Goal: Task Accomplishment & Management: Complete application form

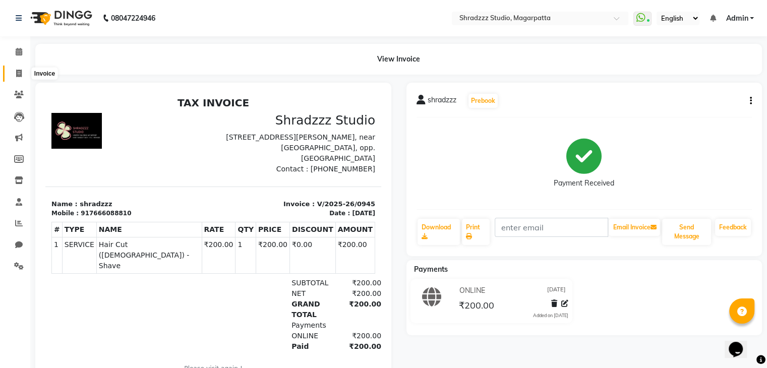
click at [22, 71] on span at bounding box center [19, 74] width 18 height 12
select select "service"
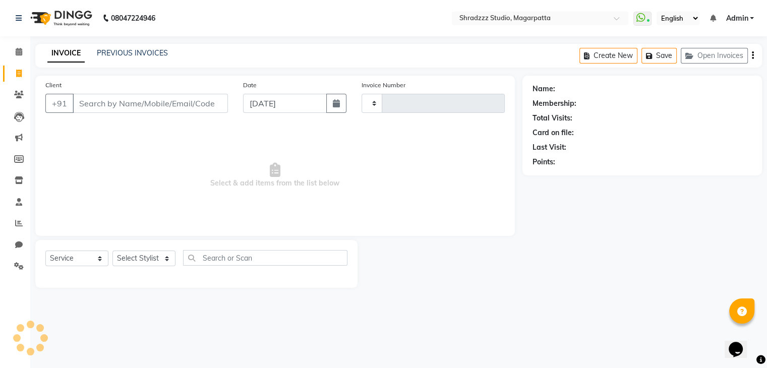
type input "0946"
select select "4544"
click at [156, 257] on select "Select Stylist [PERSON_NAME] Manager [MEDICAL_DATA][PERSON_NAME] Sameer [PERSON…" at bounding box center [144, 259] width 63 height 16
click at [113, 251] on select "Select Stylist [PERSON_NAME] Manager [MEDICAL_DATA][PERSON_NAME] Sameer [PERSON…" at bounding box center [144, 259] width 63 height 16
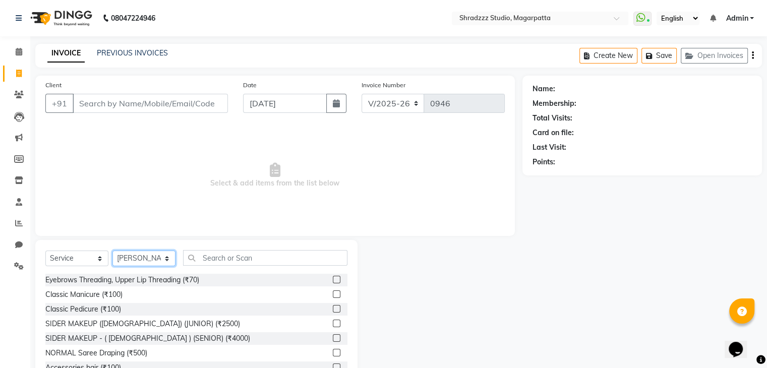
click at [154, 261] on select "Select Stylist [PERSON_NAME] Manager [MEDICAL_DATA][PERSON_NAME] Sameer [PERSON…" at bounding box center [144, 259] width 63 height 16
select select "87762"
click at [113, 251] on select "Select Stylist [PERSON_NAME] Manager [MEDICAL_DATA][PERSON_NAME] Sameer [PERSON…" at bounding box center [144, 259] width 63 height 16
click at [256, 259] on input "text" at bounding box center [265, 258] width 164 height 16
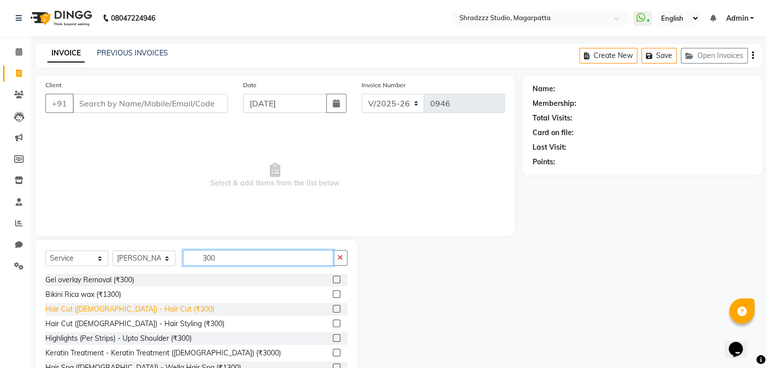
type input "300"
click at [113, 312] on div "Hair Cut ([DEMOGRAPHIC_DATA]) - Hair Cut (₹300)" at bounding box center [129, 309] width 169 height 11
checkbox input "false"
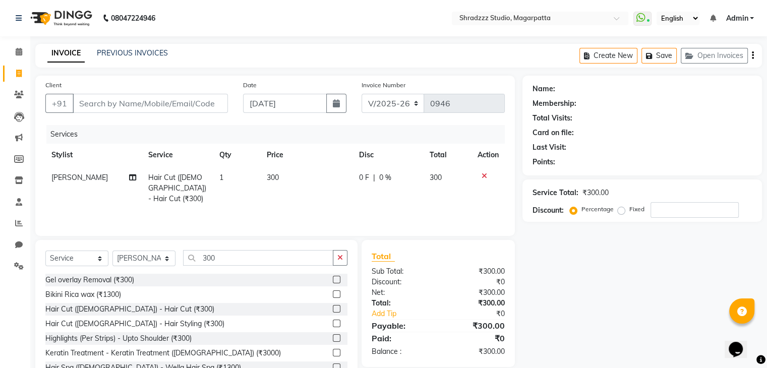
click at [282, 176] on td "300" at bounding box center [307, 189] width 92 height 44
select select "87762"
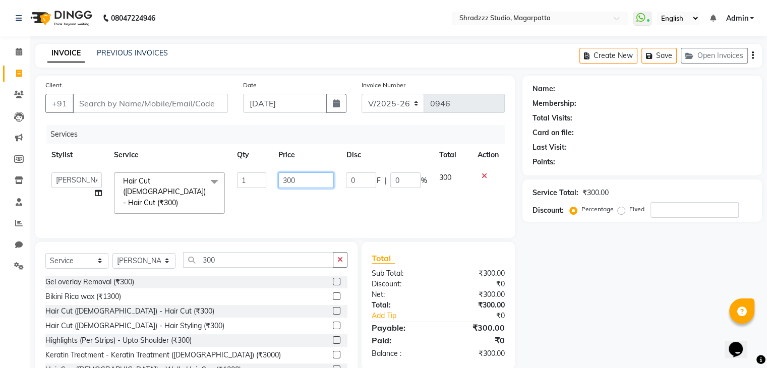
click at [287, 180] on input "300" at bounding box center [307, 181] width 56 height 16
type input "200"
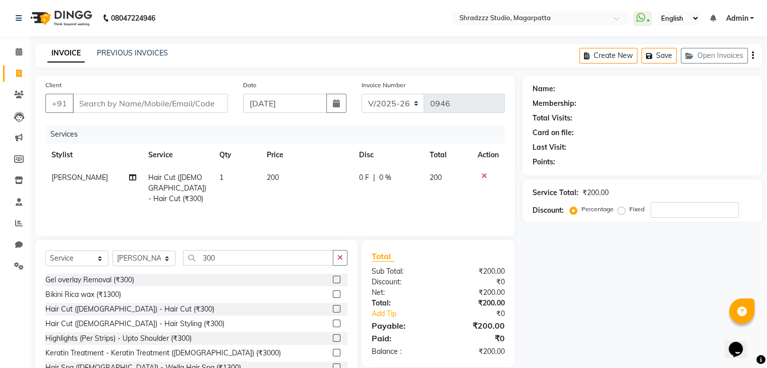
click at [606, 303] on div "Name: Membership: Total Visits: Card on file: Last Visit: Points: Service Total…" at bounding box center [646, 232] width 247 height 313
drag, startPoint x: 606, startPoint y: 303, endPoint x: 642, endPoint y: 320, distance: 40.0
click at [642, 320] on div "Name: Membership: Total Visits: Card on file: Last Visit: Points: Service Total…" at bounding box center [646, 232] width 247 height 313
click at [159, 103] on input "Client" at bounding box center [150, 103] width 155 height 19
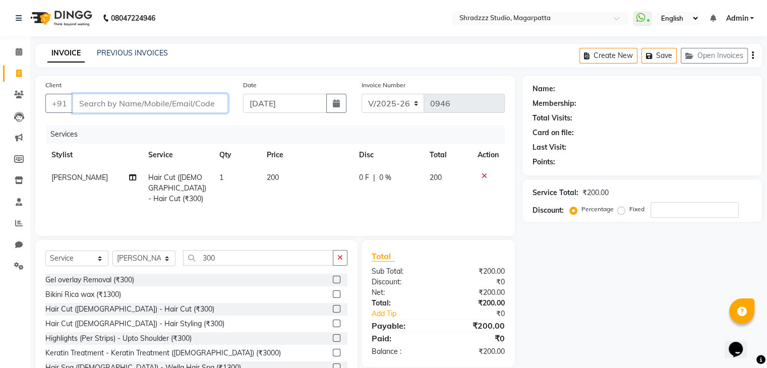
type input "7"
type input "0"
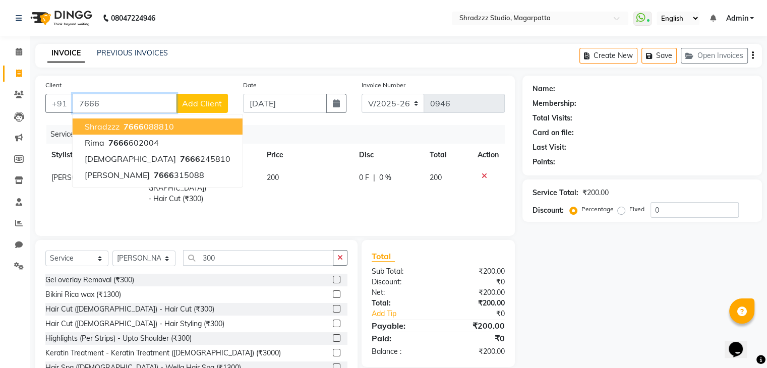
click at [146, 126] on ngb-highlight "7666 088810" at bounding box center [148, 127] width 52 height 10
type input "7666088810"
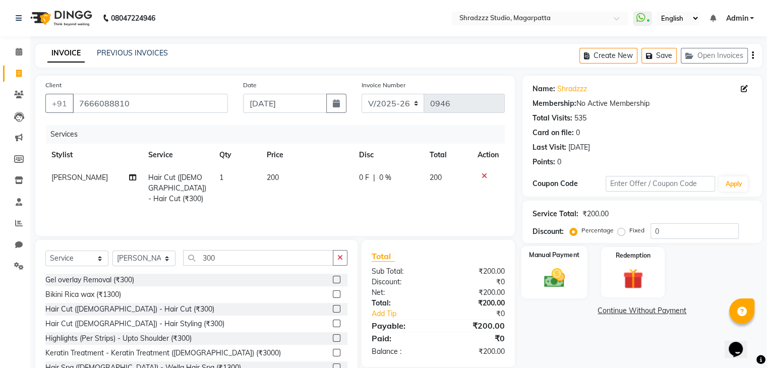
click at [562, 273] on img at bounding box center [554, 278] width 34 height 24
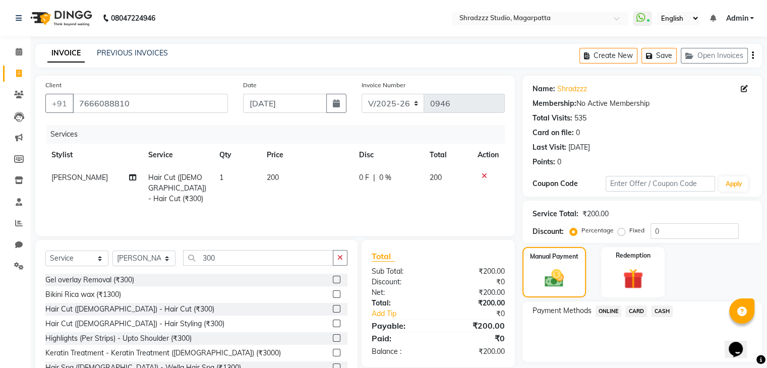
click at [610, 312] on span "ONLINE" at bounding box center [609, 312] width 26 height 12
click at [688, 359] on button "Add Payment" at bounding box center [681, 365] width 141 height 16
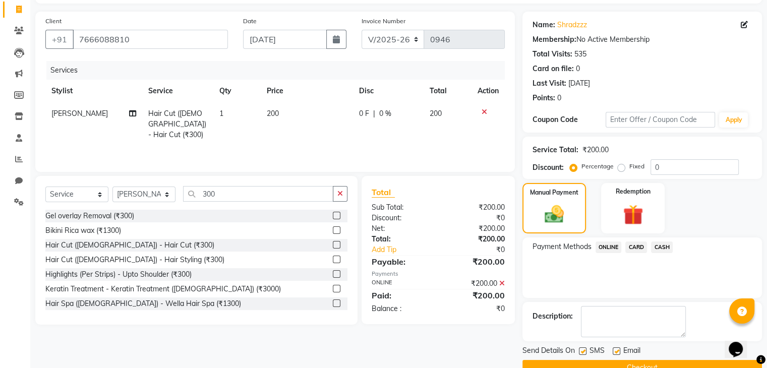
scroll to position [86, 0]
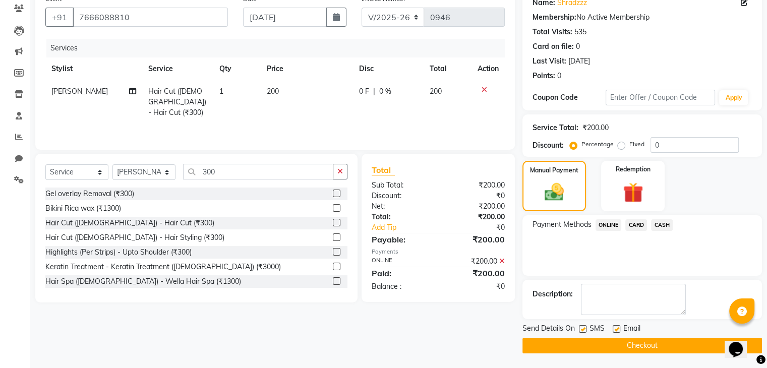
click at [596, 343] on button "Checkout" at bounding box center [643, 346] width 240 height 16
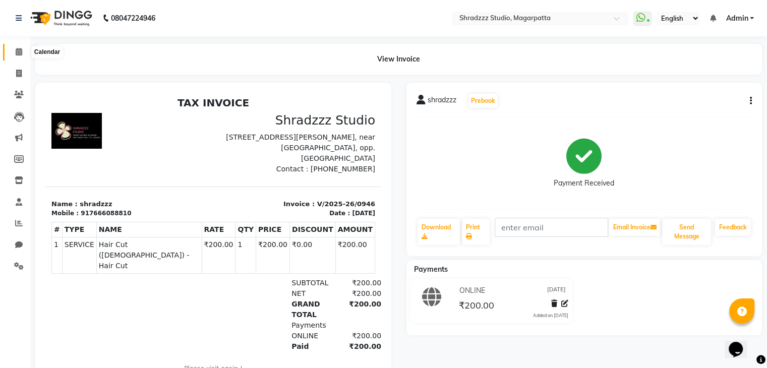
click at [20, 54] on icon at bounding box center [19, 52] width 7 height 8
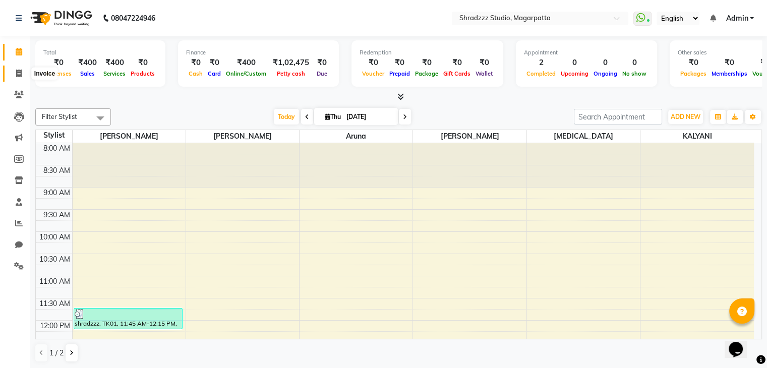
click at [20, 73] on icon at bounding box center [19, 74] width 6 height 8
select select "4544"
select select "service"
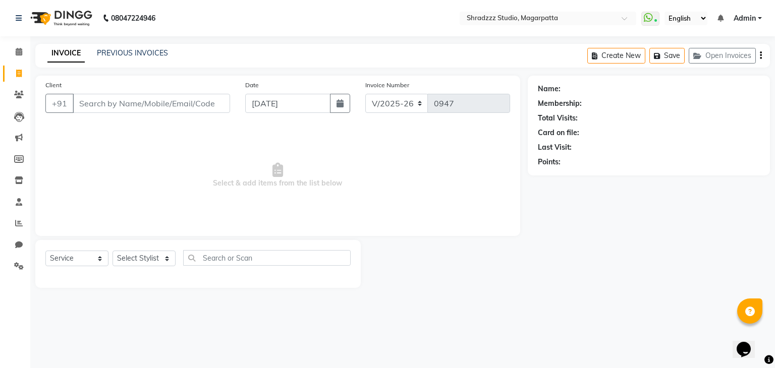
click at [148, 105] on input "Client" at bounding box center [151, 103] width 157 height 19
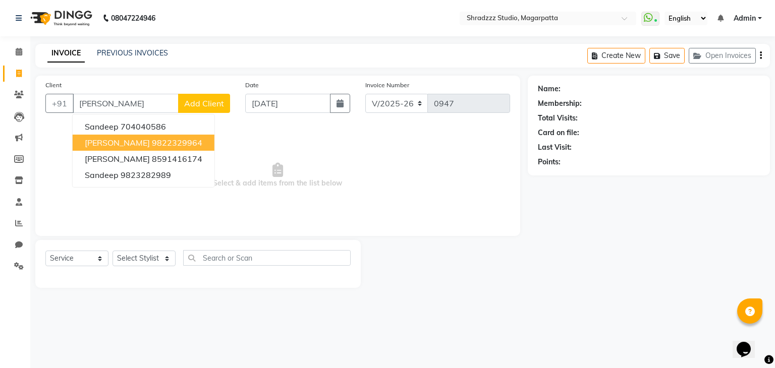
click at [109, 144] on span "[PERSON_NAME]" at bounding box center [117, 143] width 65 height 10
type input "9822329964"
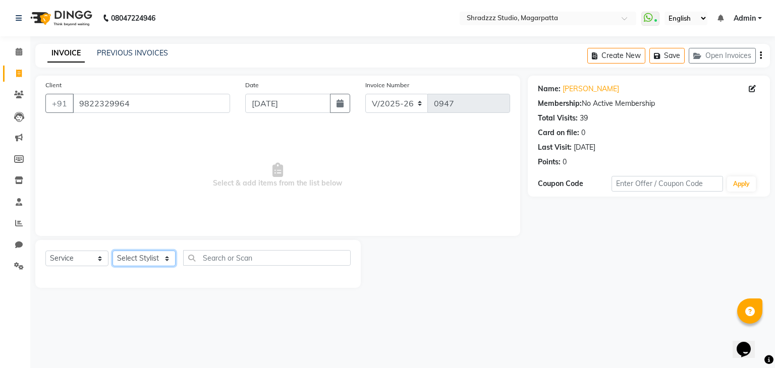
click at [134, 256] on select "Select Stylist [PERSON_NAME] Manager [MEDICAL_DATA][PERSON_NAME] Sameer [PERSON…" at bounding box center [144, 259] width 63 height 16
select select "26213"
click at [113, 251] on select "Select Stylist [PERSON_NAME] Manager [MEDICAL_DATA][PERSON_NAME] Sameer [PERSON…" at bounding box center [144, 259] width 63 height 16
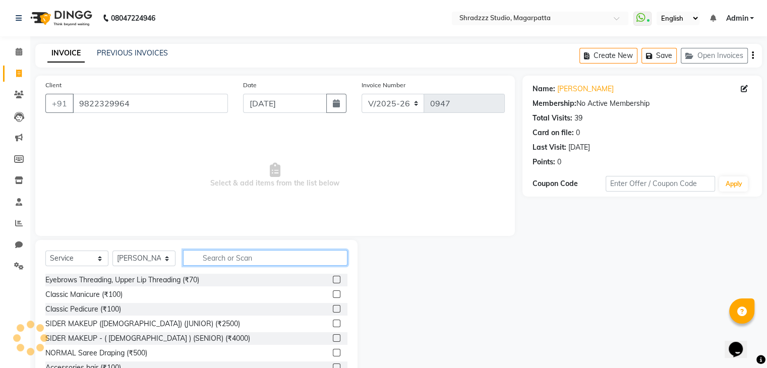
click at [221, 258] on input "text" at bounding box center [265, 258] width 164 height 16
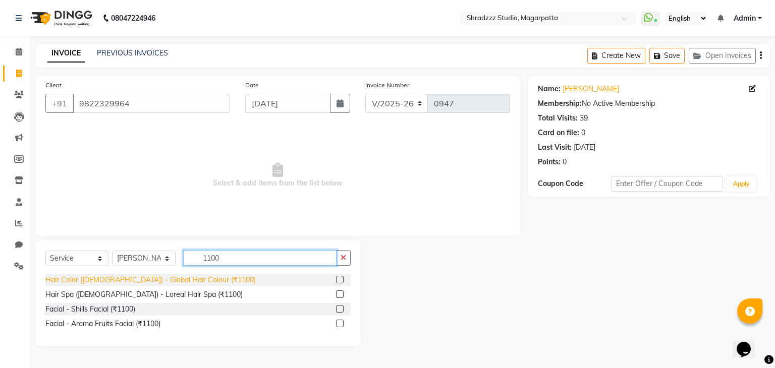
type input "1100"
click at [76, 278] on div "Hair Color ([DEMOGRAPHIC_DATA]) - Global Hair Colour (₹1100)" at bounding box center [150, 280] width 210 height 11
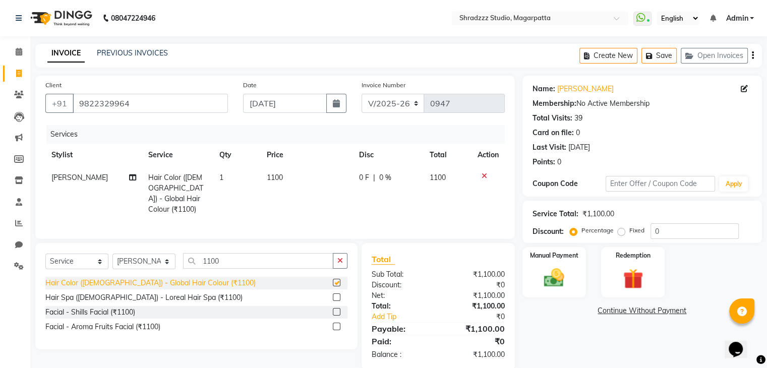
checkbox input "false"
click at [672, 232] on input "0" at bounding box center [695, 232] width 88 height 16
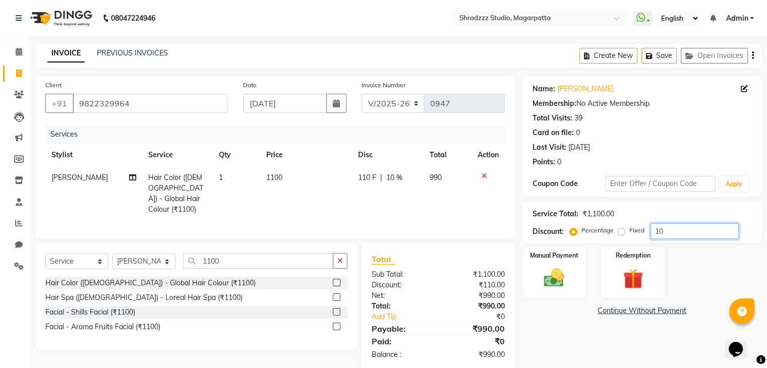
type input "1"
click at [553, 341] on div "Name: [PERSON_NAME] Membership: No Active Membership Total Visits: 39 Card on f…" at bounding box center [646, 223] width 247 height 295
click at [275, 178] on span "1100" at bounding box center [275, 177] width 16 height 9
select select "26213"
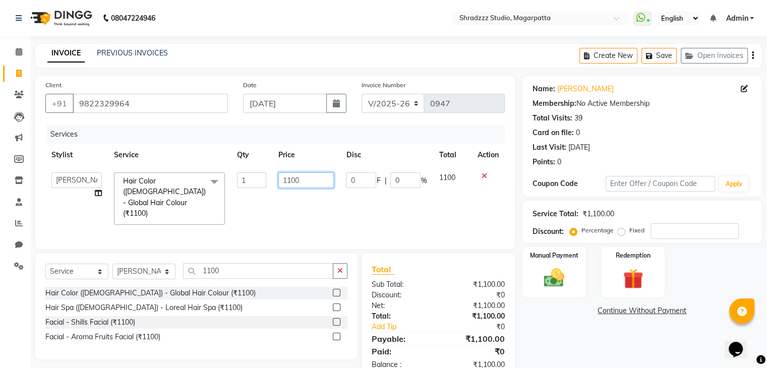
click at [294, 185] on input "1100" at bounding box center [307, 181] width 56 height 16
type input "1000"
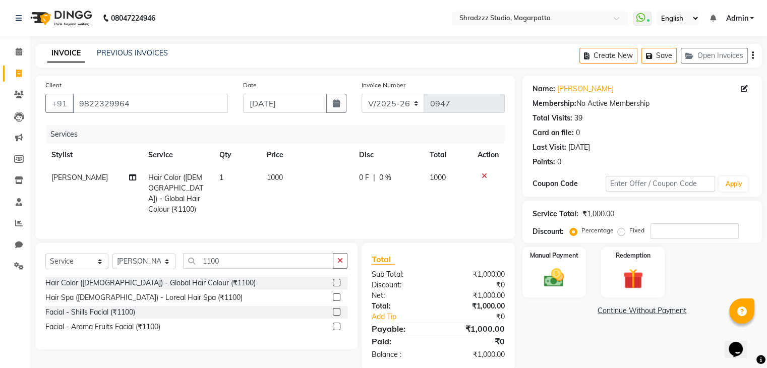
click at [563, 322] on div "Name: [PERSON_NAME] Membership: No Active Membership Total Visits: 39 Card on f…" at bounding box center [646, 223] width 247 height 295
click at [562, 273] on img at bounding box center [554, 278] width 34 height 24
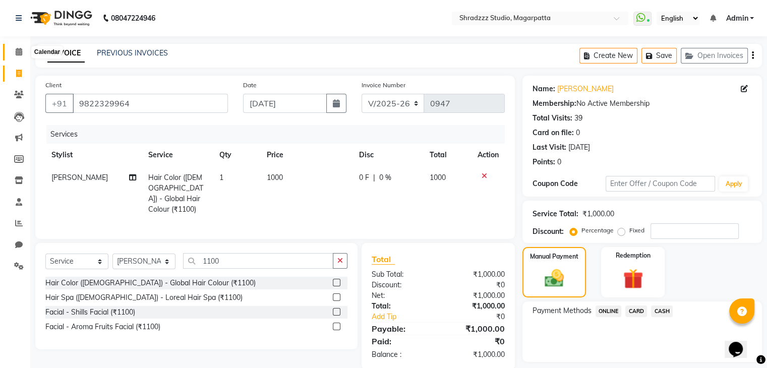
click at [16, 53] on icon at bounding box center [19, 52] width 7 height 8
